Goal: Task Accomplishment & Management: Manage account settings

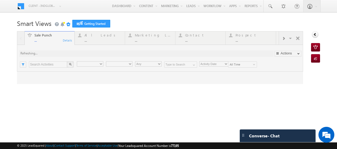
type input "Any Owner"
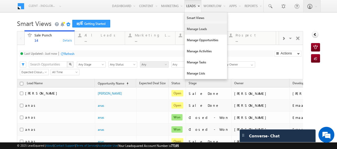
click at [190, 28] on link "Manage Leads" at bounding box center [206, 29] width 42 height 11
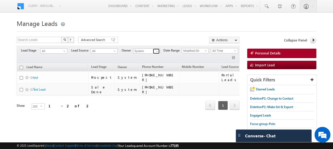
click at [155, 51] on span at bounding box center [157, 51] width 4 height 4
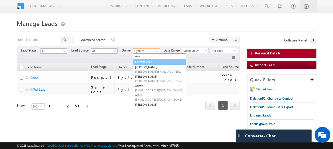
click at [147, 60] on link "Current User" at bounding box center [159, 62] width 53 height 6
type input "Current User"
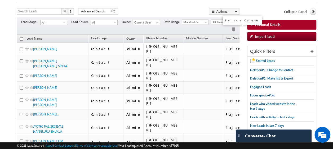
click at [234, 29] on button "button" at bounding box center [233, 29] width 5 height 5
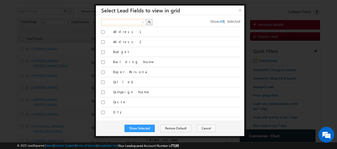
click at [111, 23] on input "text" at bounding box center [123, 22] width 45 height 6
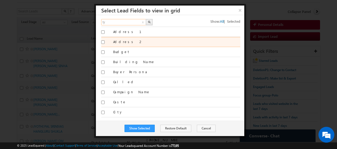
type input "type"
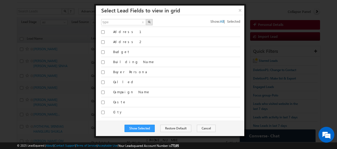
click at [151, 21] on button "button" at bounding box center [149, 22] width 7 height 6
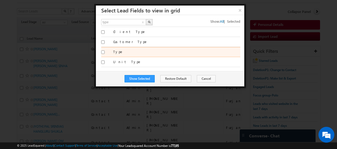
click at [104, 51] on input "Type" at bounding box center [102, 52] width 3 height 3
checkbox input "true"
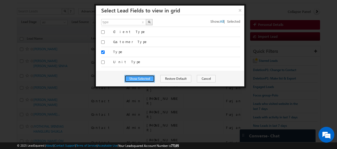
click at [146, 77] on button "Show Selected" at bounding box center [139, 78] width 30 height 7
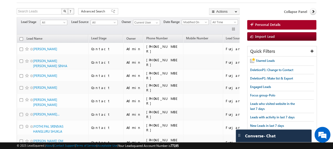
click at [20, 38] on input "checkbox" at bounding box center [21, 38] width 3 height 3
checkbox input "true"
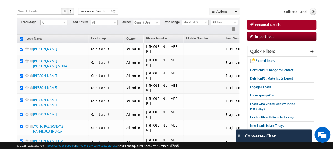
checkbox input "true"
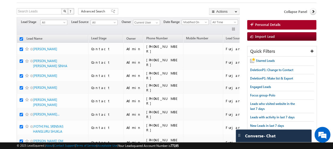
checkbox input "true"
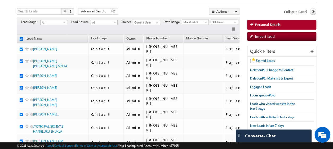
checkbox input "true"
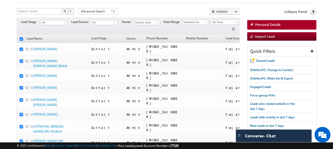
checkbox input "true"
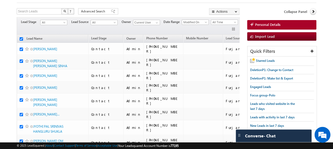
checkbox input "true"
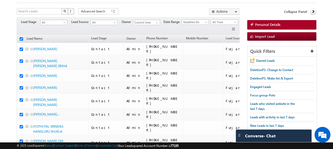
checkbox input "true"
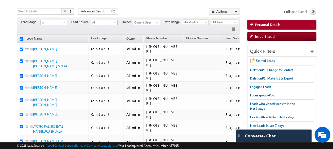
checkbox input "true"
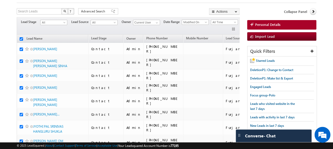
checkbox input "true"
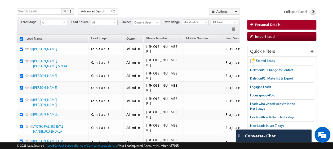
checkbox input "true"
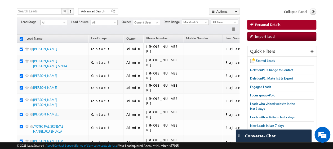
checkbox input "true"
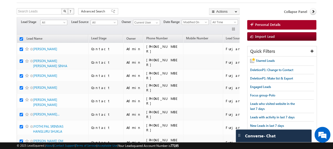
checkbox input "true"
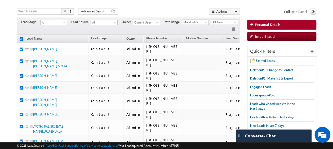
checkbox input "true"
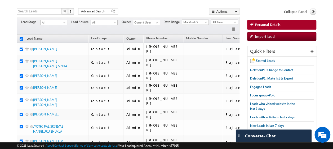
checkbox input "true"
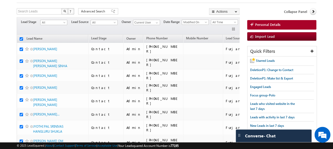
checkbox input "true"
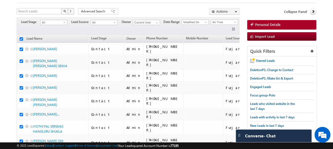
checkbox input "true"
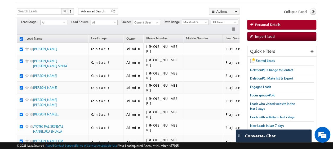
checkbox input "true"
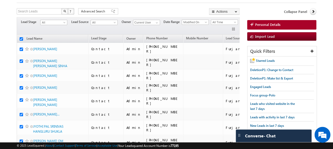
checkbox input "true"
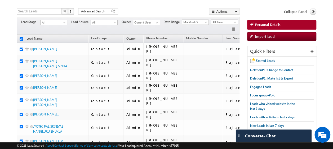
checkbox input "true"
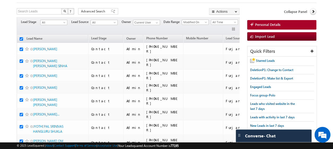
checkbox input "true"
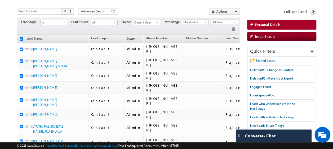
checkbox input "true"
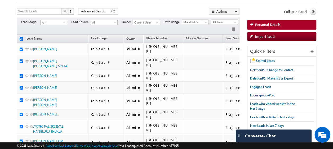
checkbox input "true"
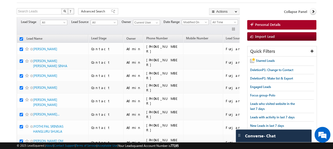
checkbox input "true"
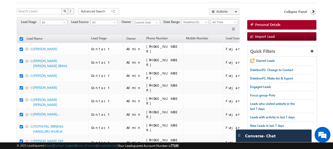
checkbox input "true"
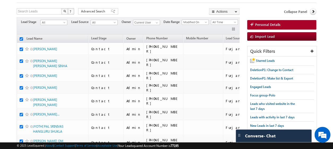
checkbox input "true"
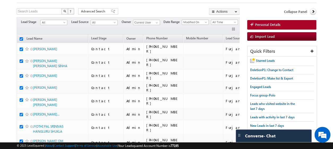
checkbox input "true"
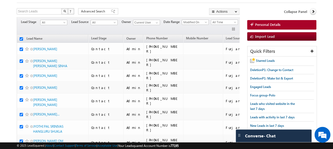
checkbox input "true"
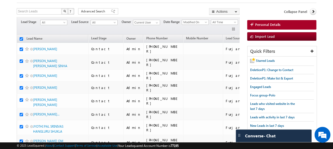
checkbox input "true"
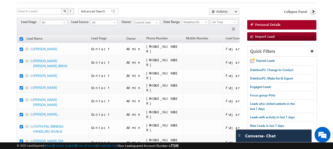
checkbox input "true"
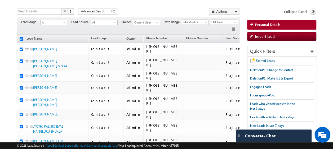
checkbox input "true"
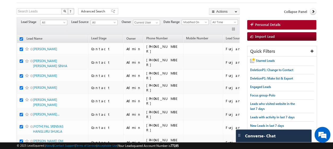
checkbox input "true"
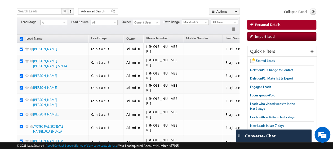
checkbox input "true"
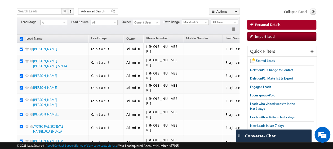
checkbox input "true"
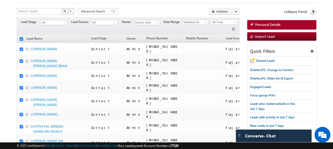
checkbox input "true"
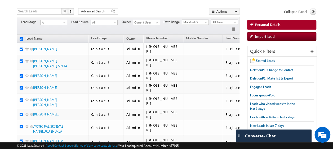
checkbox input "true"
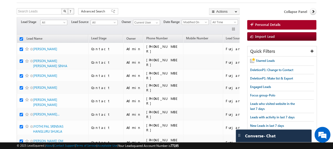
checkbox input "true"
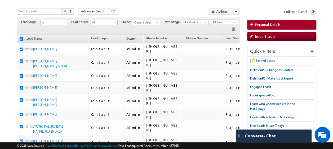
checkbox input "true"
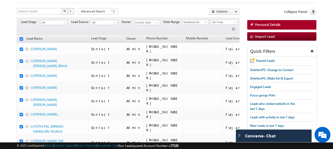
checkbox input "true"
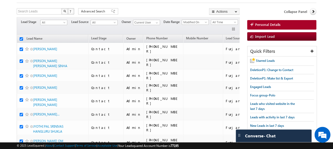
checkbox input "true"
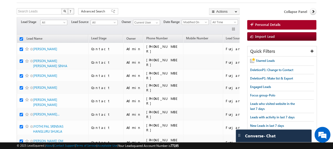
checkbox input "true"
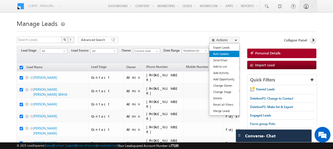
click at [223, 54] on link "Bulk Update" at bounding box center [224, 54] width 30 height 6
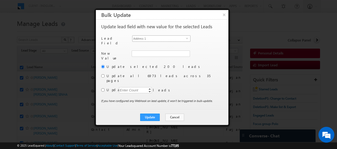
click at [187, 39] on span "select" at bounding box center [188, 38] width 4 height 2
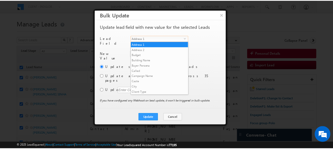
scroll to position [207, 0]
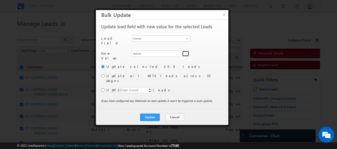
click at [186, 52] on span at bounding box center [186, 54] width 4 height 4
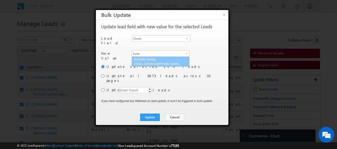
click at [151, 62] on span "[EMAIL_ADDRESS][PERSON_NAME][DOMAIN_NAME]" at bounding box center [158, 64] width 48 height 4
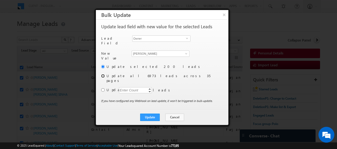
click at [103, 74] on input "radio" at bounding box center [102, 75] width 3 height 3
click at [155, 114] on button "Update" at bounding box center [150, 117] width 20 height 7
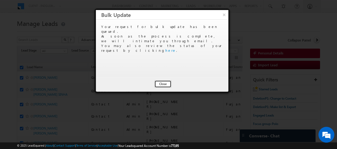
click at [164, 82] on button "Close" at bounding box center [162, 84] width 17 height 7
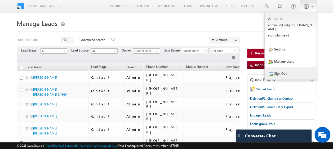
click at [273, 68] on link "Sign Out" at bounding box center [291, 74] width 52 height 12
